Goal: Transaction & Acquisition: Book appointment/travel/reservation

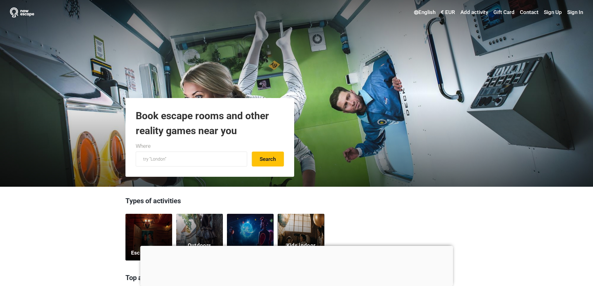
click at [295, 246] on div at bounding box center [296, 246] width 313 height 0
click at [295, 249] on div at bounding box center [296, 249] width 313 height 0
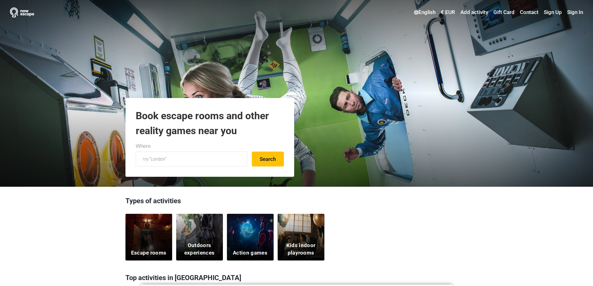
click at [154, 243] on div "Escape rooms" at bounding box center [149, 237] width 47 height 47
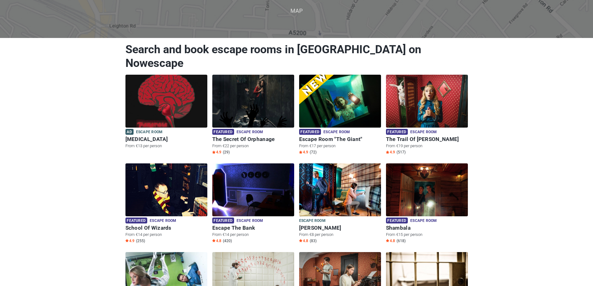
scroll to position [31, 0]
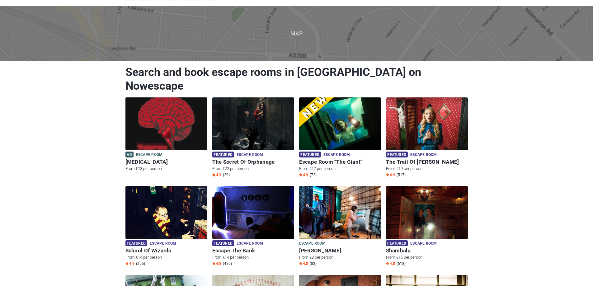
click at [181, 121] on img at bounding box center [167, 123] width 82 height 53
click at [335, 110] on img at bounding box center [340, 123] width 82 height 53
click at [437, 118] on img at bounding box center [427, 123] width 82 height 53
click at [181, 204] on img at bounding box center [167, 212] width 82 height 53
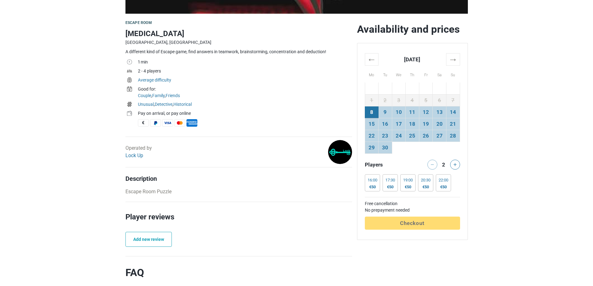
scroll to position [187, 0]
